Goal: Transaction & Acquisition: Purchase product/service

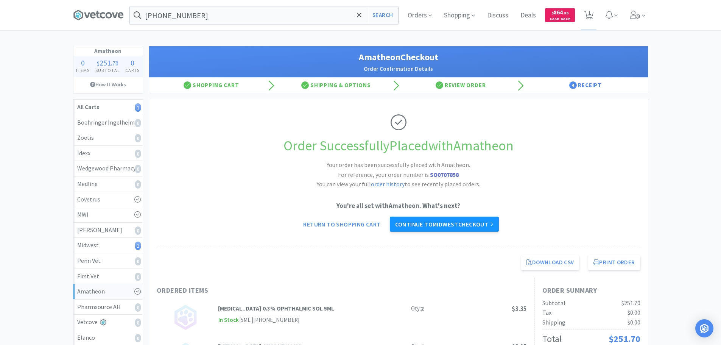
click at [429, 222] on link "Continue to Midwest checkout" at bounding box center [444, 223] width 109 height 15
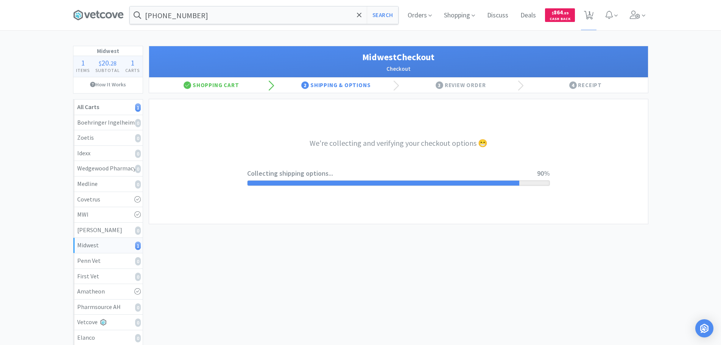
select select "3"
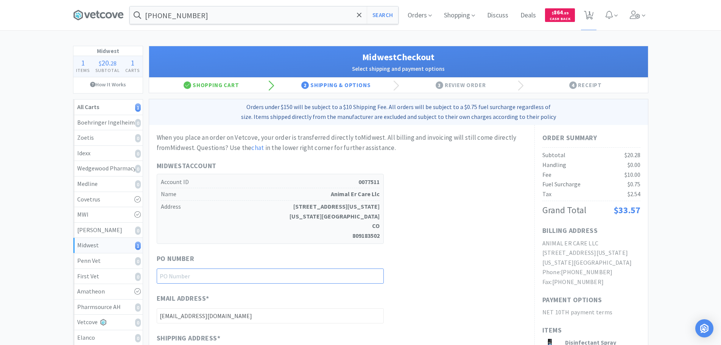
click at [290, 273] on input "text" at bounding box center [270, 275] width 227 height 15
paste input "1145152"
type input "1145152"
click at [476, 212] on div "Midwest Account Account ID 0077511 Name Animal Er Care Llc Address [STREET_ADDR…" at bounding box center [342, 201] width 370 height 83
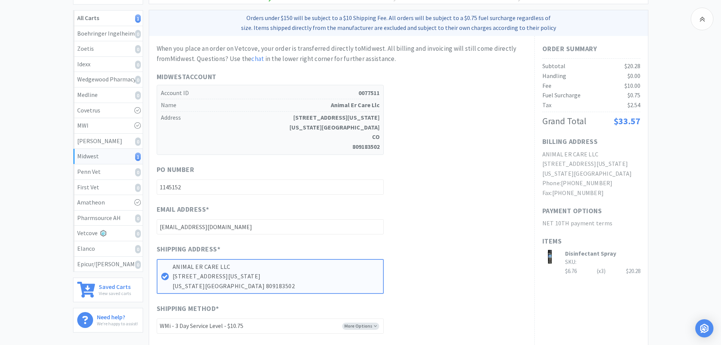
scroll to position [227, 0]
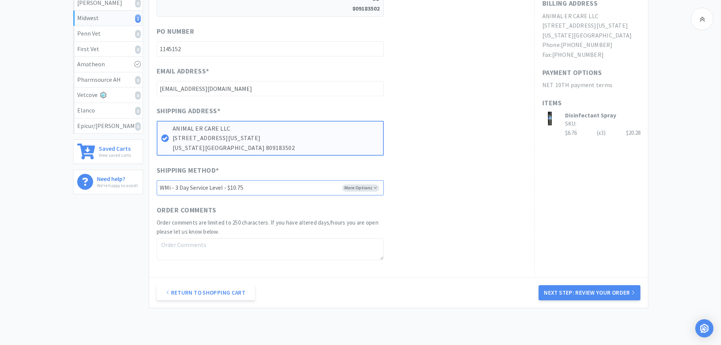
click at [358, 190] on select "-------- UPS - N/F - $10.75 FEDEX GROUND - N/F - $10.75 WILL CALL WMi - 3 Day S…" at bounding box center [270, 187] width 227 height 15
select select "1"
click at [157, 180] on select "-------- UPS - N/F - $10.75 FEDEX GROUND - N/F - $10.75 WILL CALL WMi - 3 Day S…" at bounding box center [270, 187] width 227 height 15
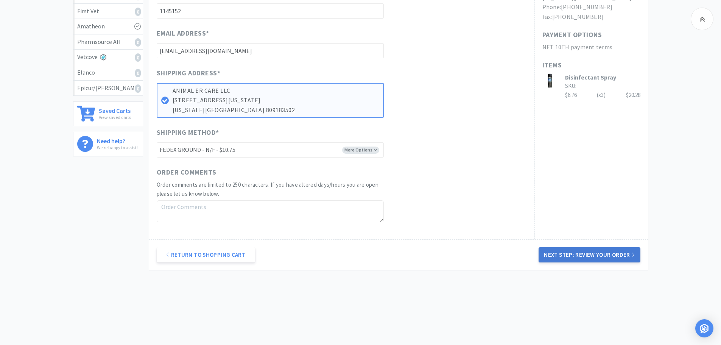
click at [581, 255] on button "Next Step: Review Your Order" at bounding box center [588, 254] width 101 height 15
